Goal: Navigation & Orientation: Find specific page/section

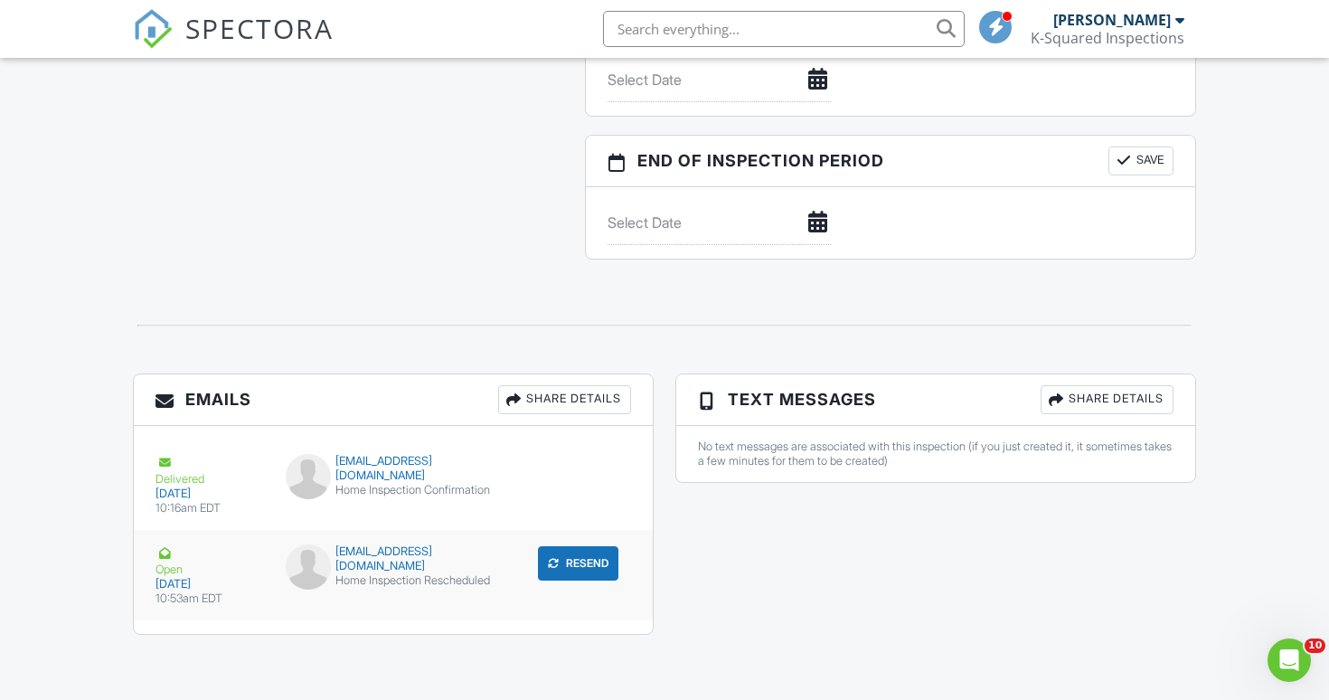
scroll to position [1744, 0]
click at [312, 564] on img at bounding box center [308, 566] width 45 height 45
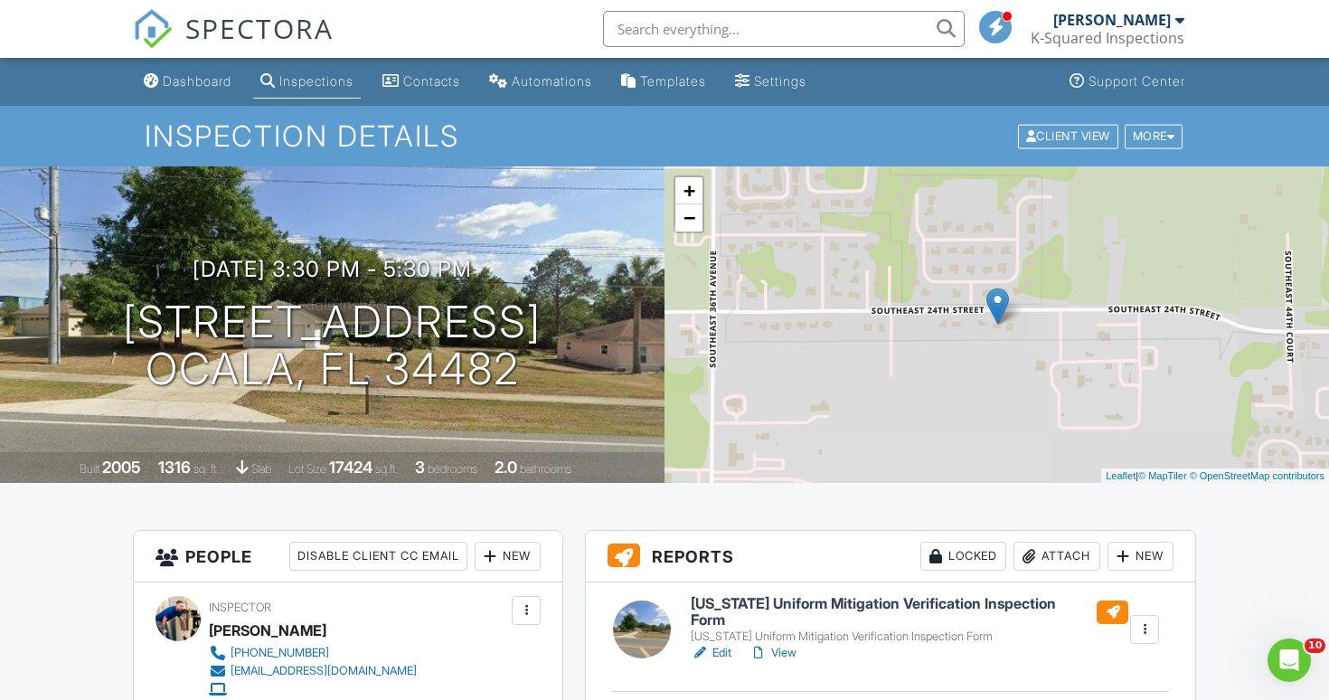
scroll to position [0, 0]
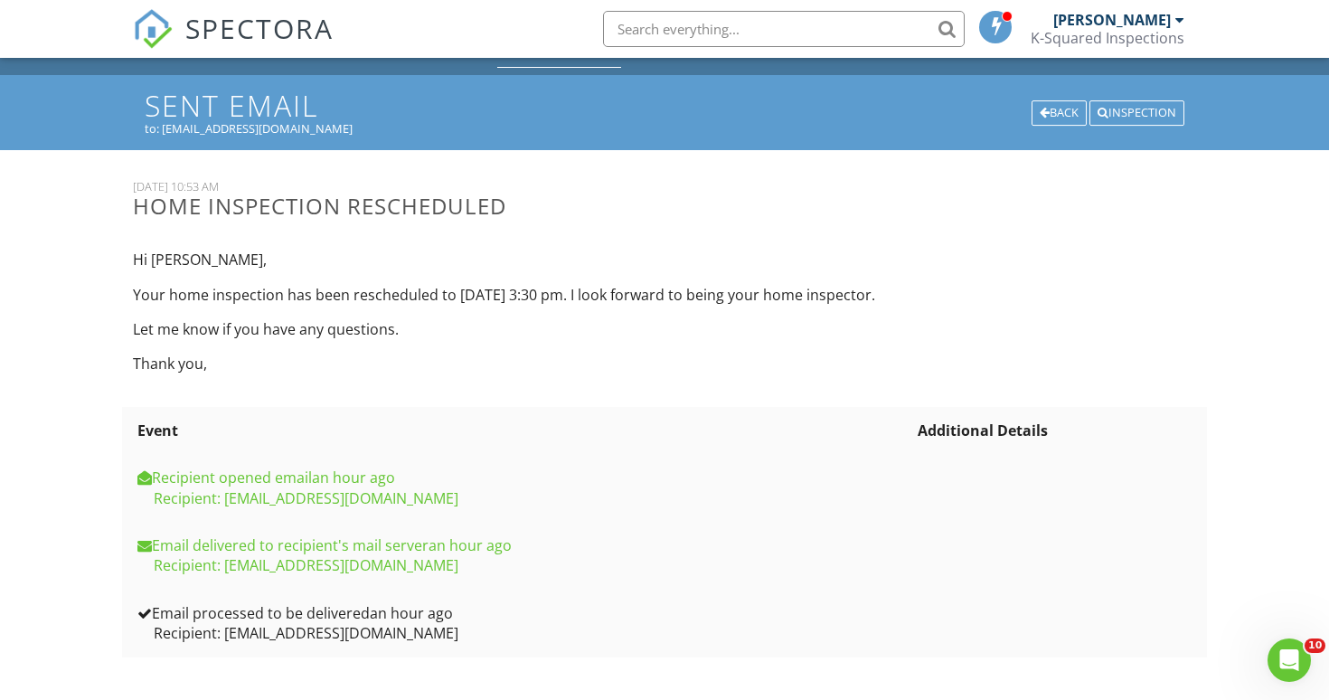
scroll to position [30, 0]
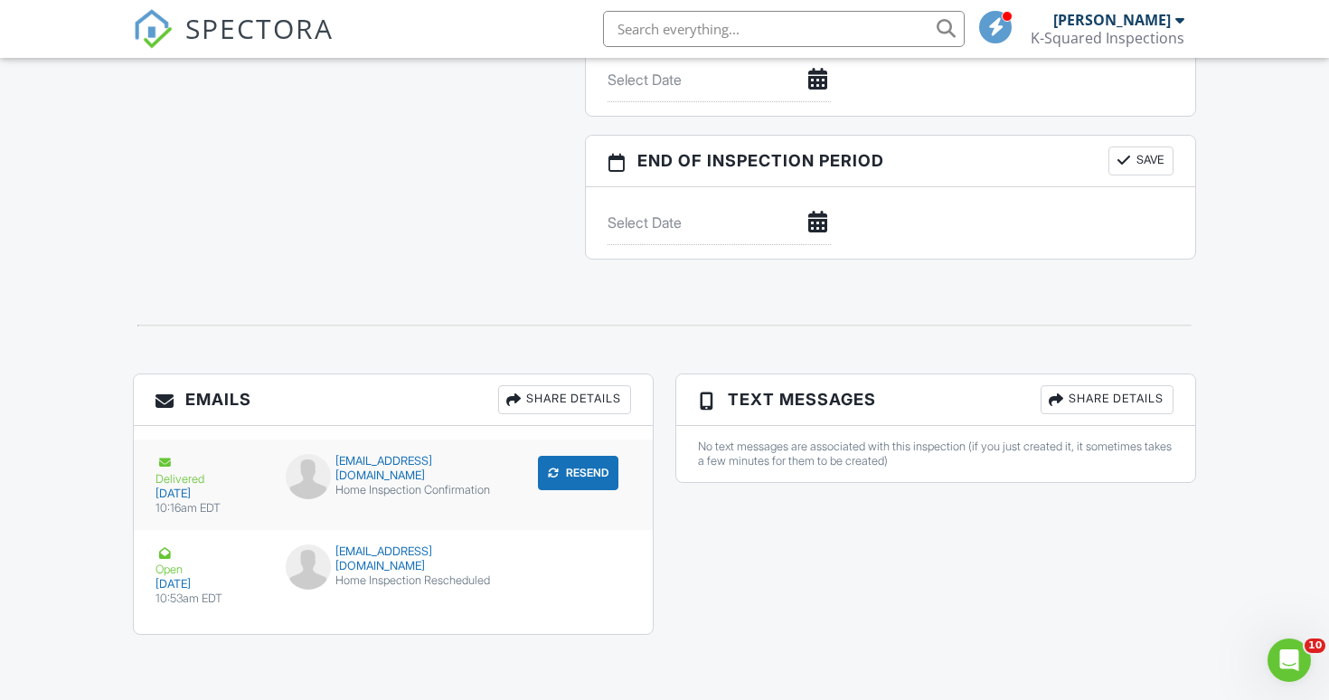
scroll to position [1744, 0]
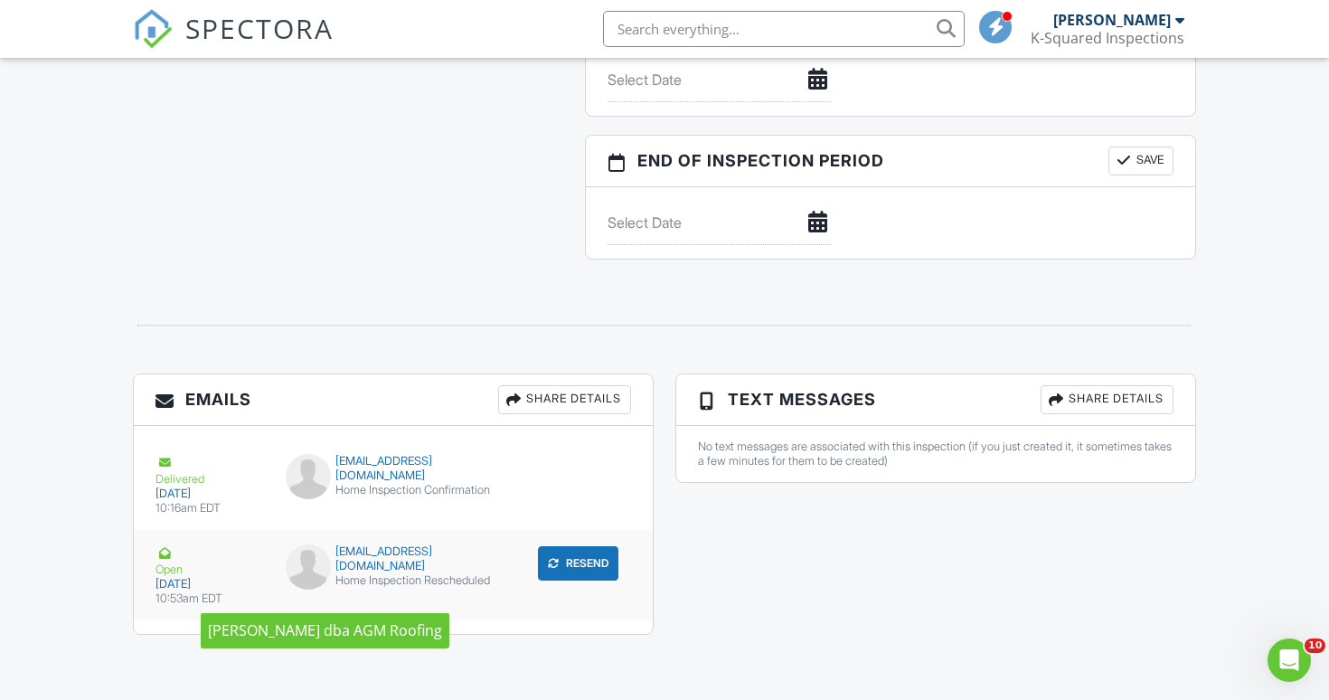
click at [298, 572] on img at bounding box center [308, 566] width 45 height 45
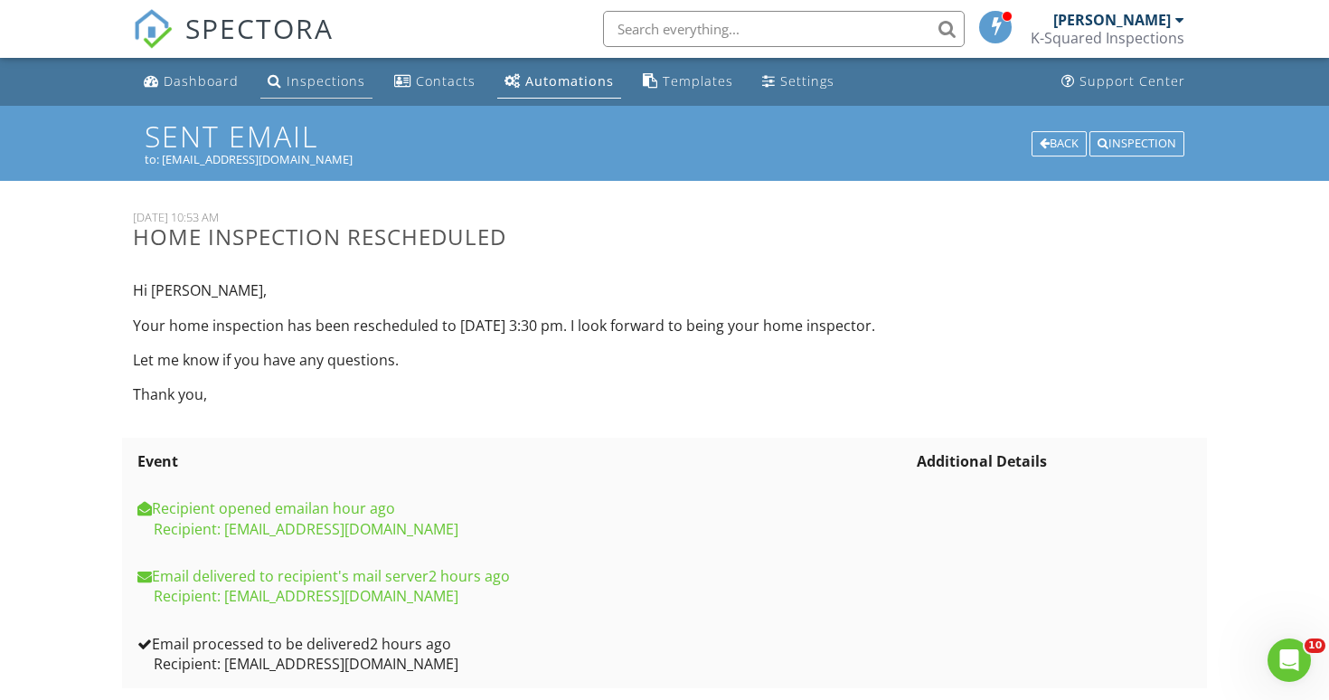
click at [287, 85] on div "Inspections" at bounding box center [326, 80] width 79 height 17
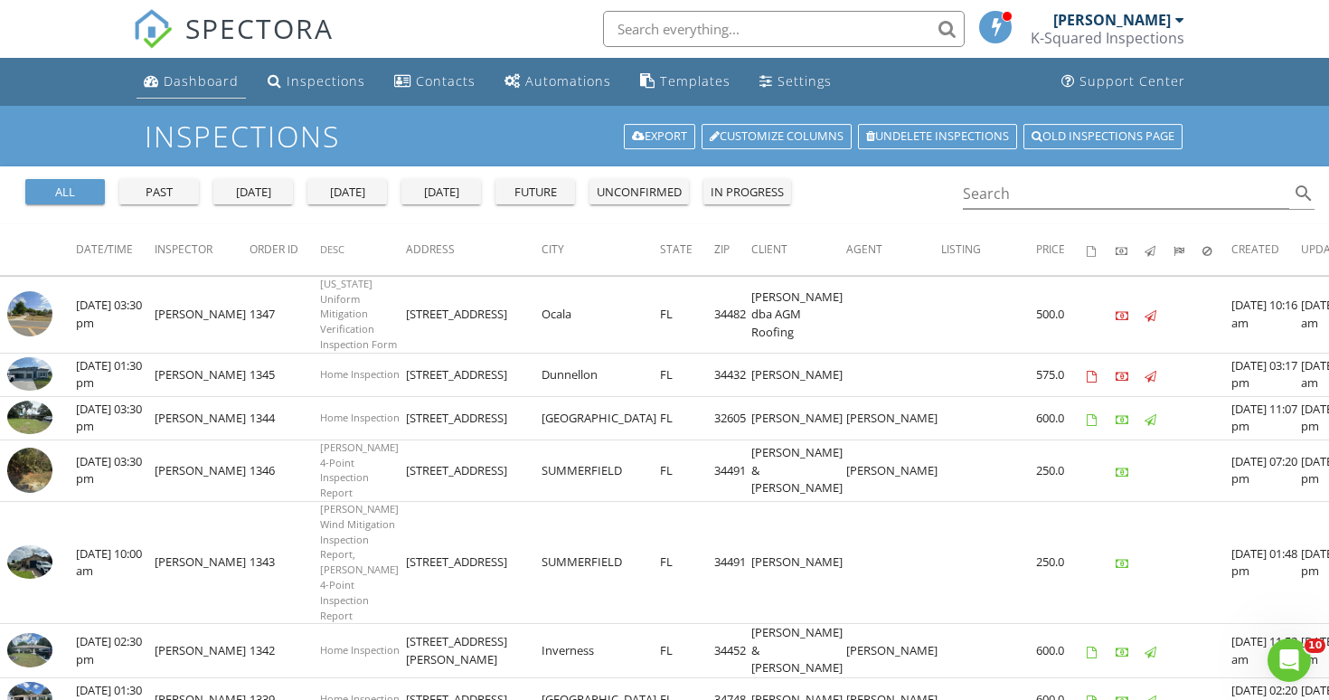
click at [175, 80] on div "Dashboard" at bounding box center [201, 80] width 75 height 17
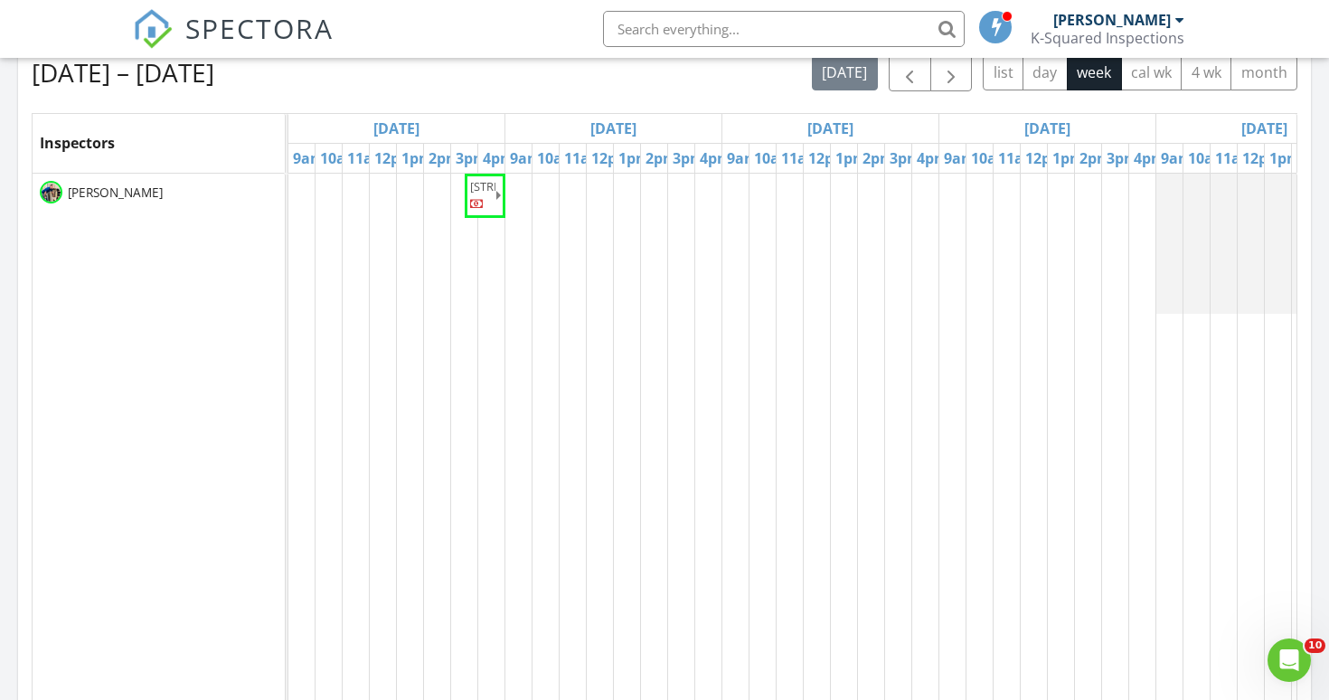
scroll to position [812, 0]
